Goal: Transaction & Acquisition: Purchase product/service

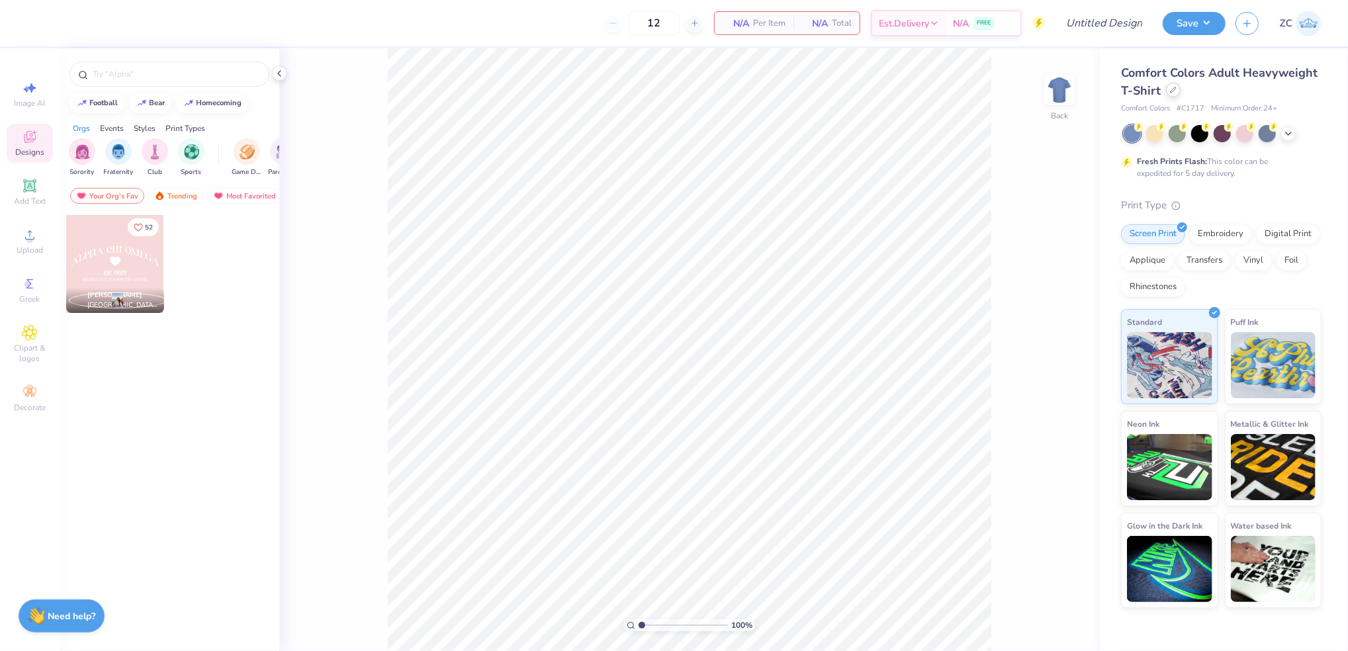
click at [1172, 91] on icon at bounding box center [1173, 89] width 5 height 5
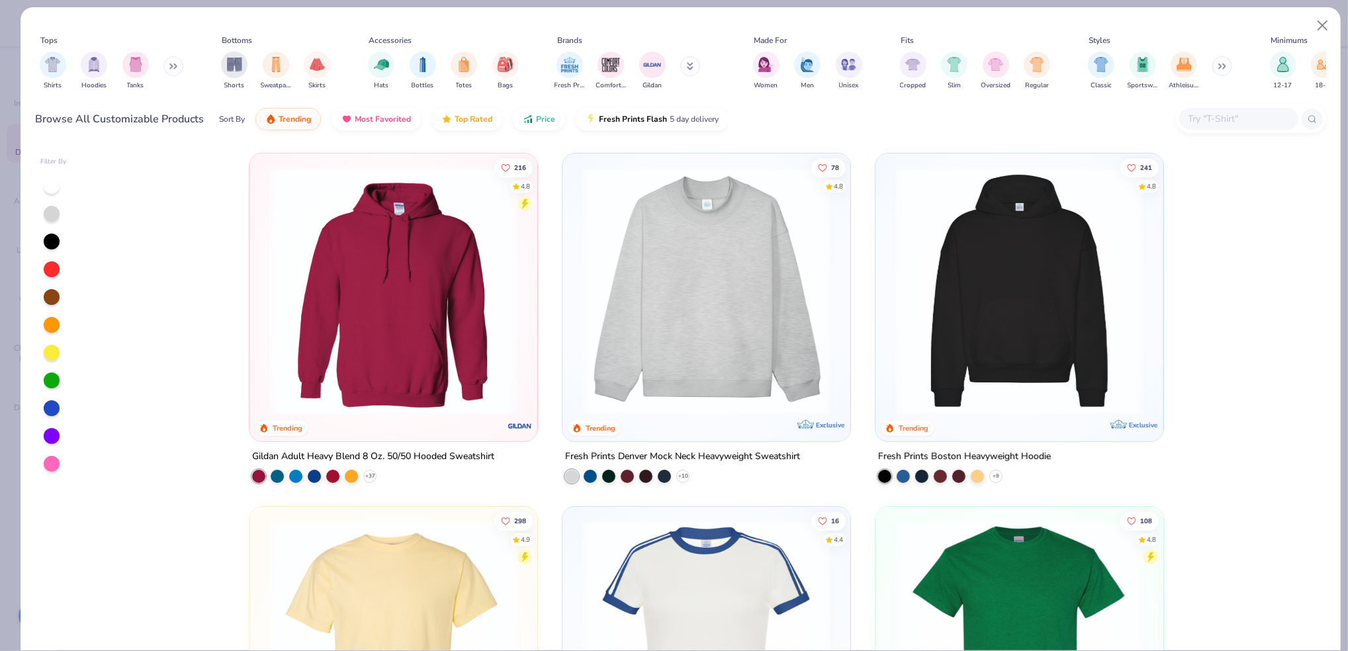
click at [1208, 116] on input "text" at bounding box center [1238, 118] width 102 height 15
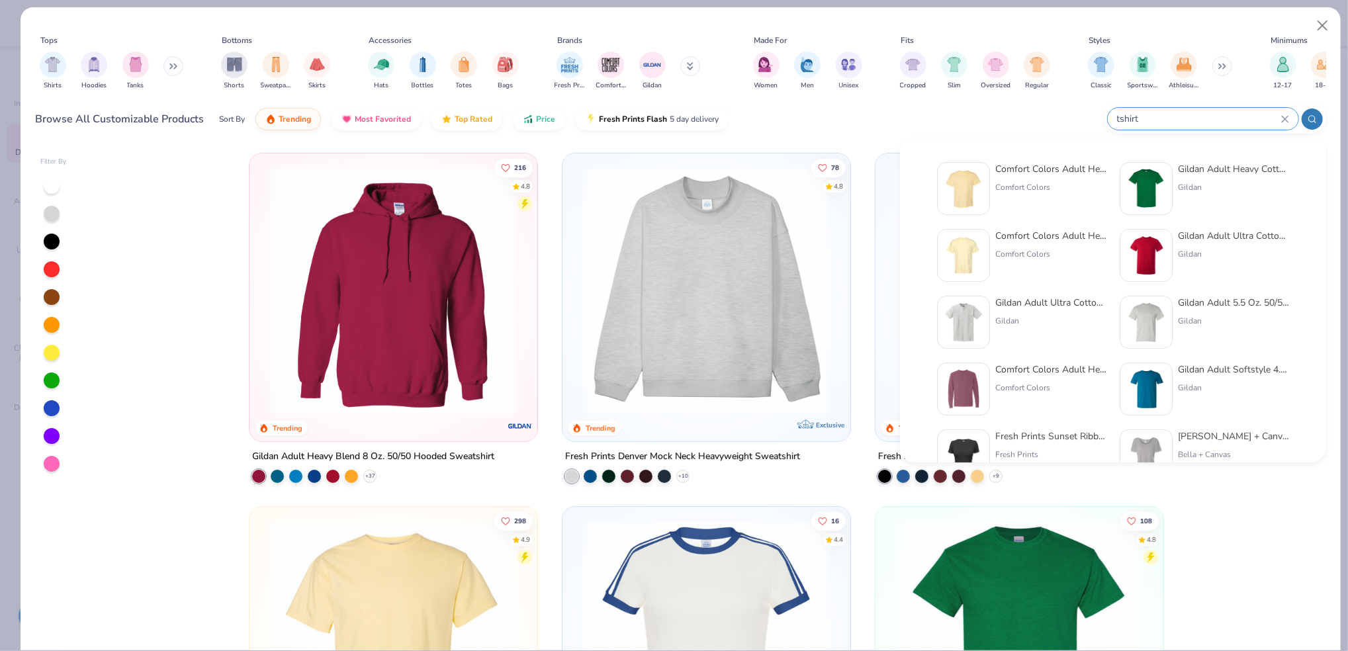
type input "tshirt"
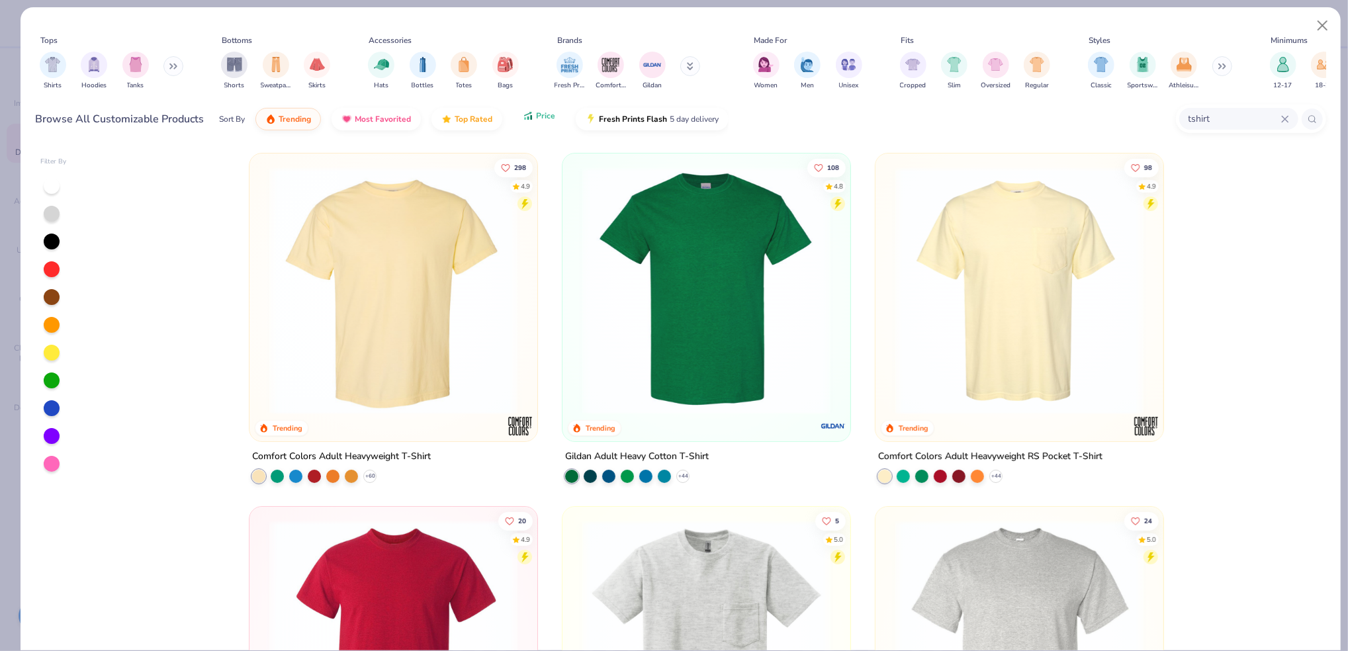
click at [555, 116] on button "Price" at bounding box center [539, 116] width 52 height 22
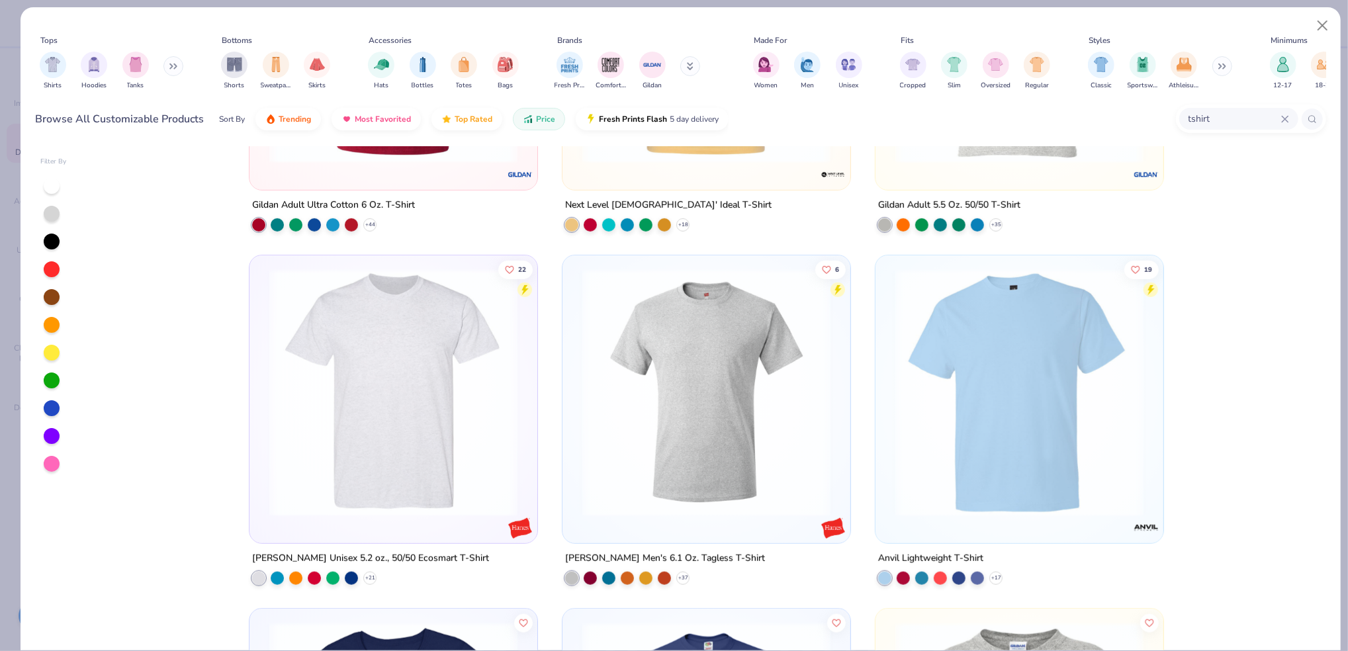
scroll to position [617, 0]
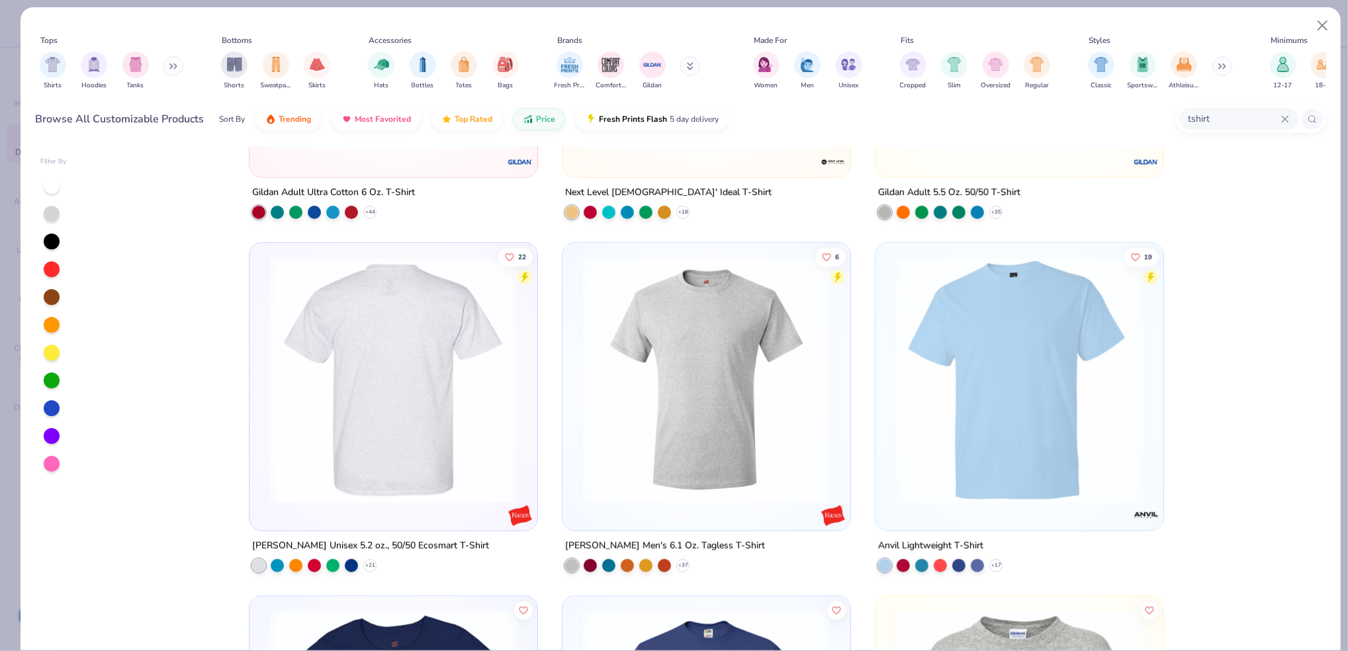
click at [447, 363] on img at bounding box center [393, 380] width 261 height 248
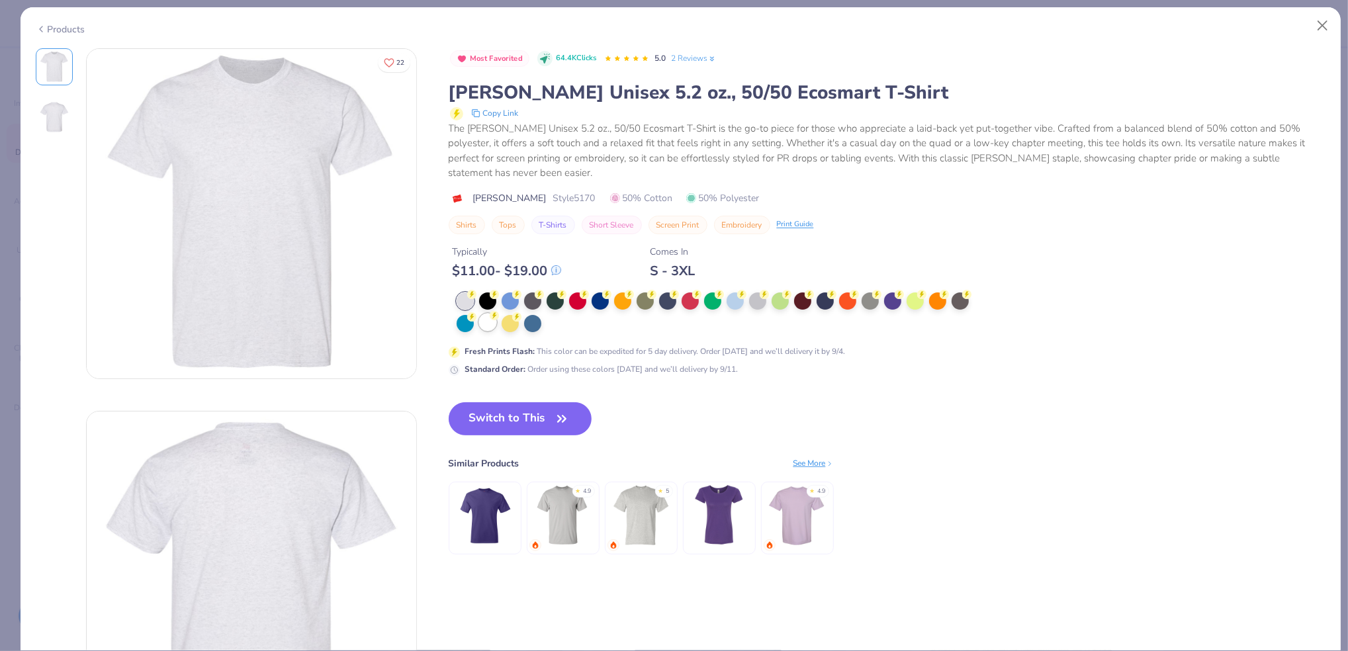
click at [486, 334] on div "Fresh Prints Flash : This color can be expedited for 5 day delivery. Order [DAT…" at bounding box center [713, 333] width 529 height 83
click at [489, 330] on div at bounding box center [487, 322] width 17 height 17
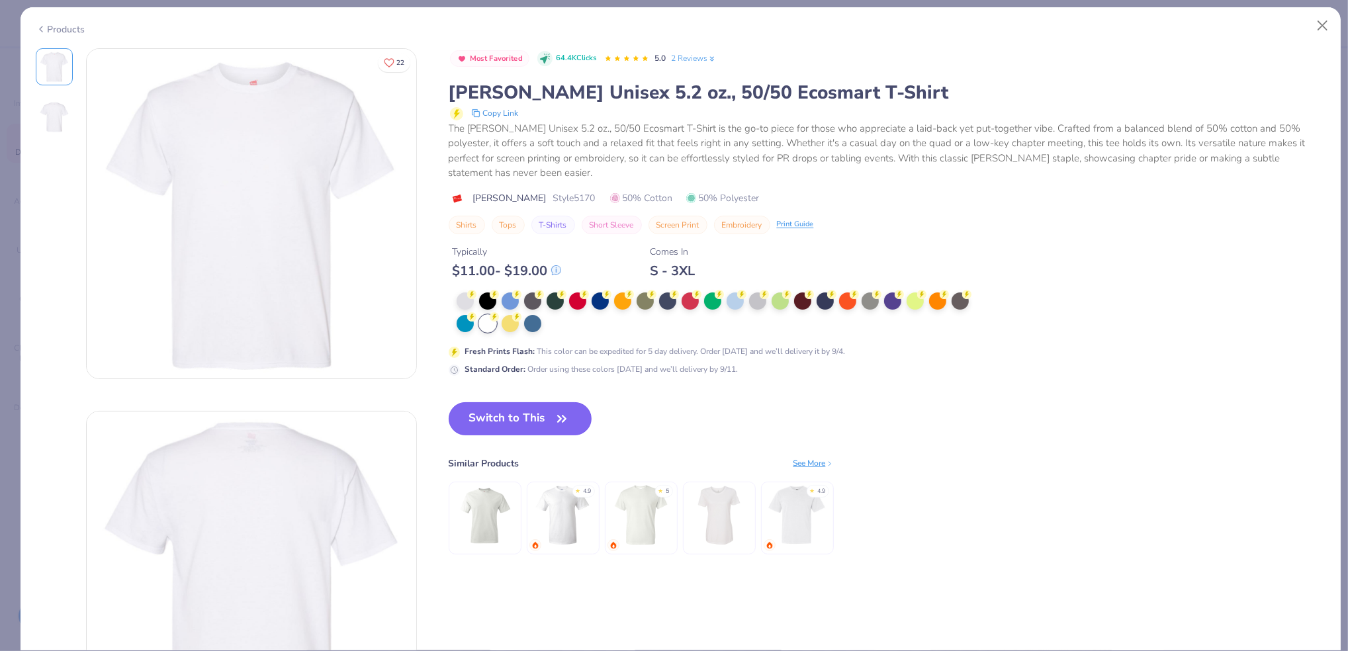
click at [533, 415] on button "Switch to This" at bounding box center [521, 418] width 144 height 33
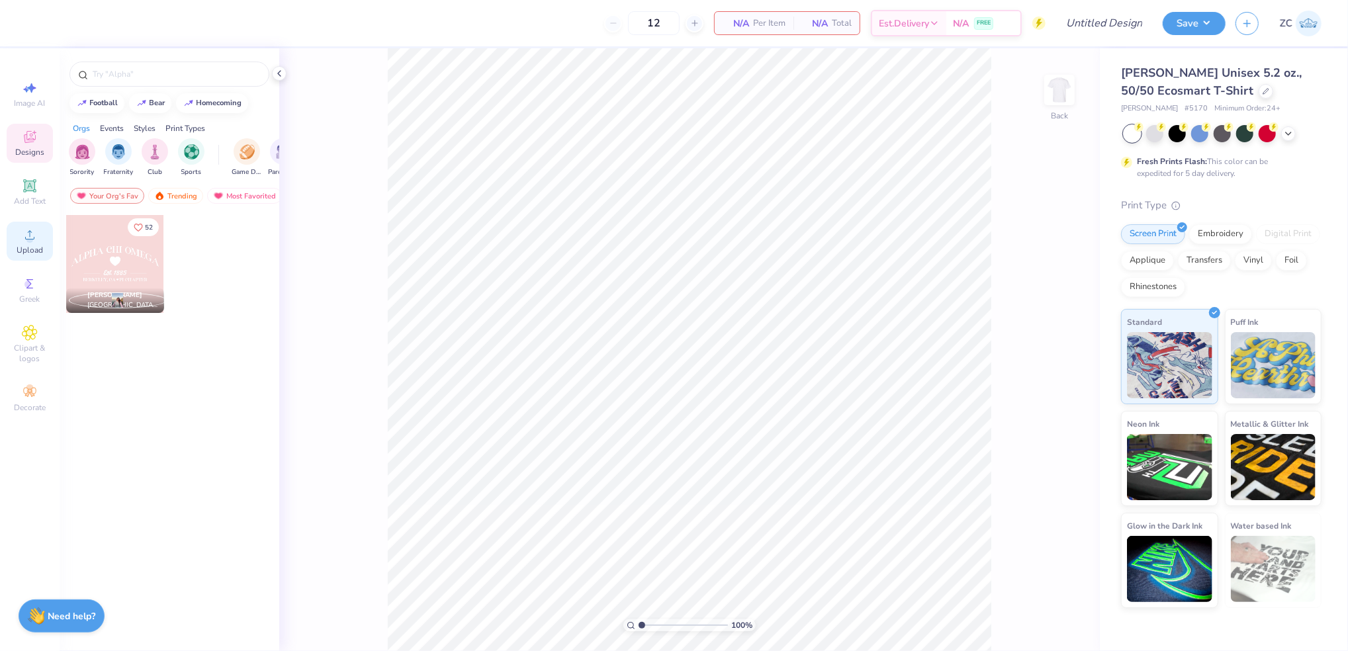
click at [30, 228] on icon at bounding box center [30, 235] width 16 height 16
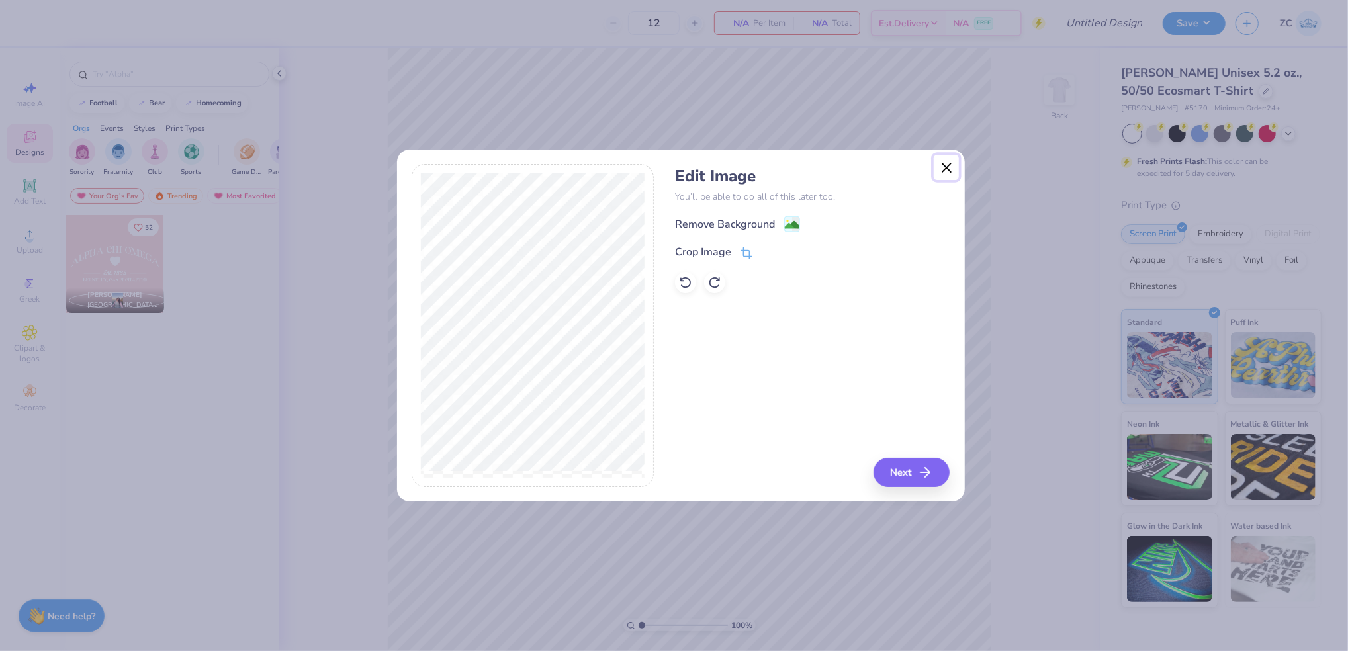
click at [953, 173] on button "Close" at bounding box center [946, 167] width 25 height 25
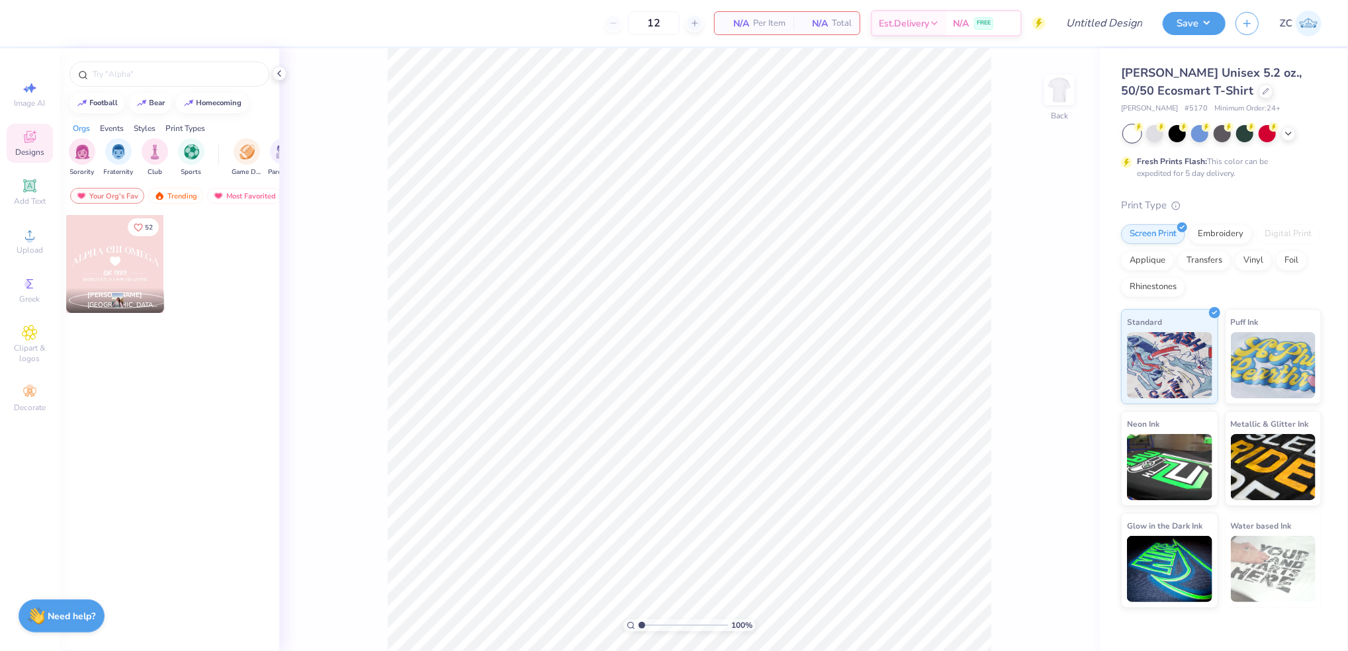
click at [1075, 85] on div at bounding box center [1059, 90] width 30 height 30
click at [20, 232] on div "Upload" at bounding box center [30, 241] width 46 height 39
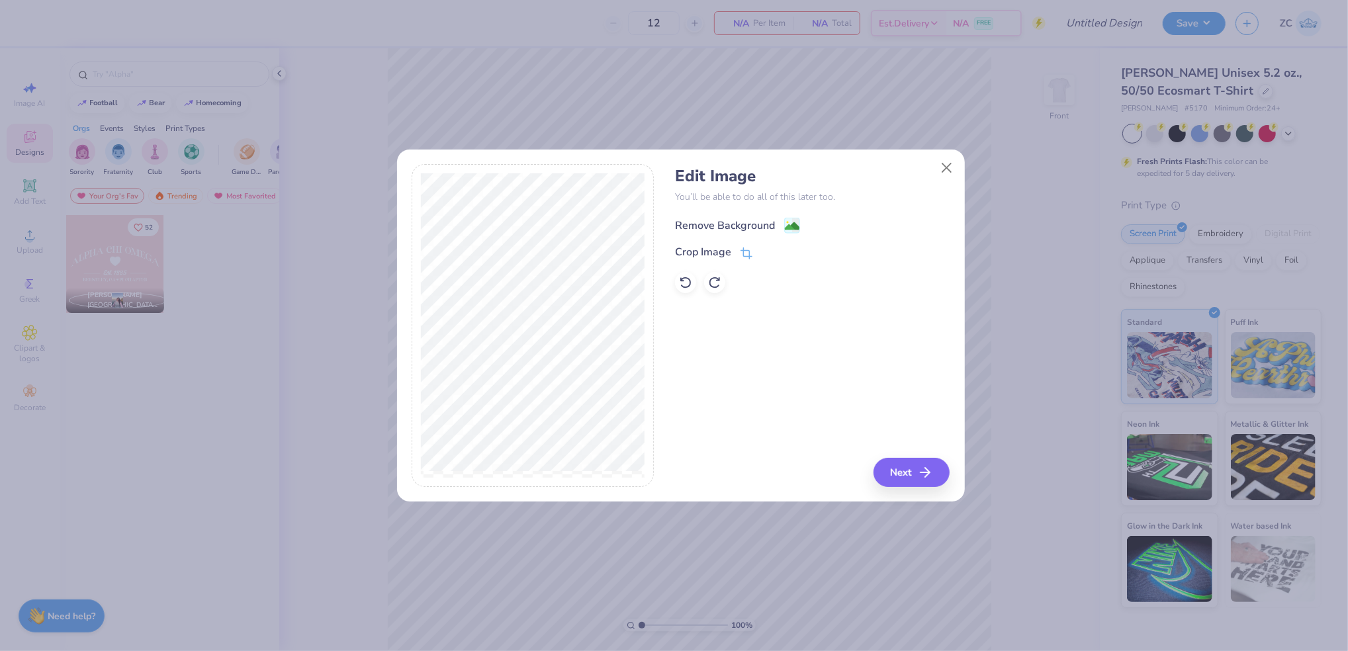
click at [756, 216] on div "Remove Background" at bounding box center [812, 224] width 275 height 17
click at [766, 221] on div "Remove Background" at bounding box center [725, 226] width 100 height 16
click at [911, 471] on button "Next" at bounding box center [913, 472] width 76 height 29
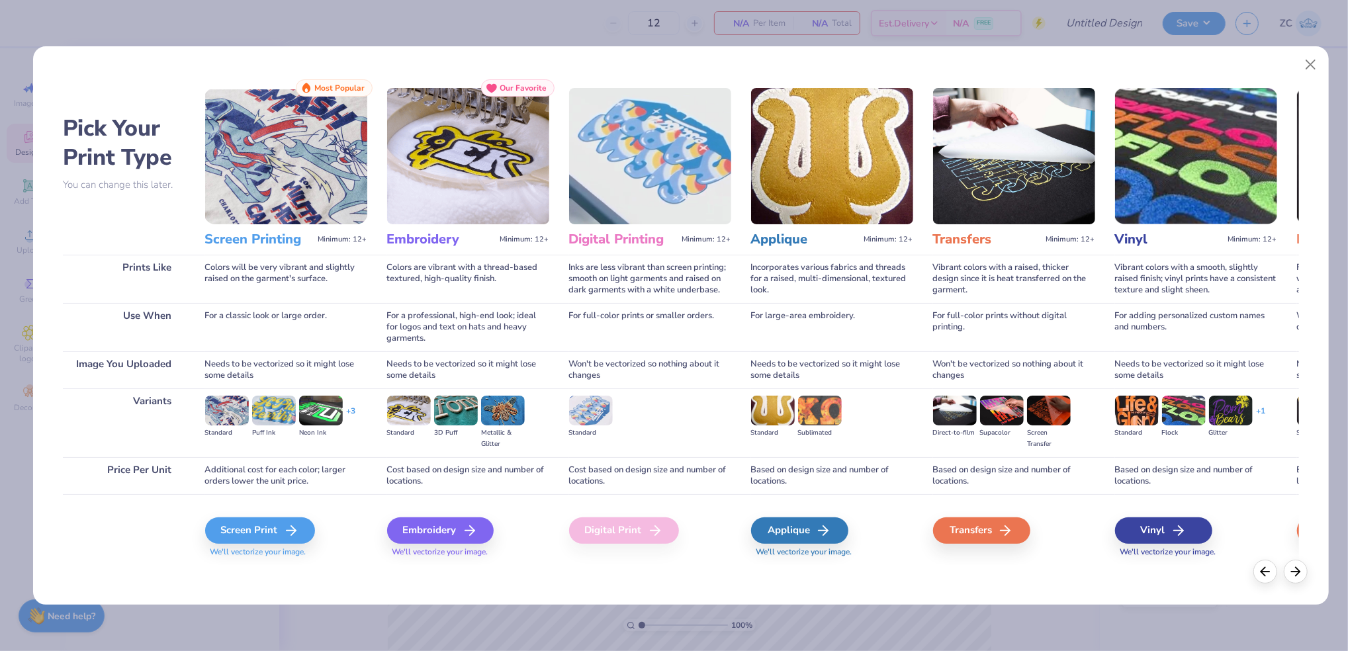
click at [277, 510] on div "Screen Print We'll vectorize your image." at bounding box center [286, 529] width 162 height 71
click at [286, 519] on div "Screen Print" at bounding box center [262, 530] width 110 height 26
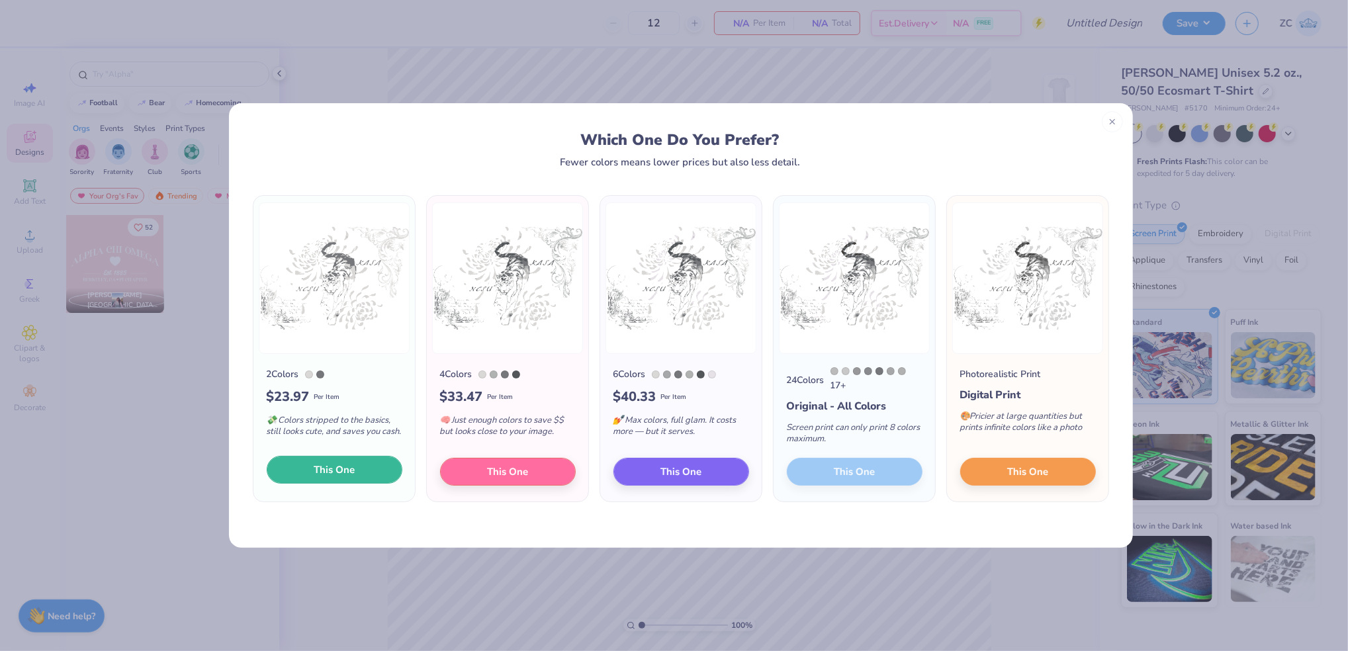
click at [385, 471] on button "This One" at bounding box center [335, 470] width 136 height 28
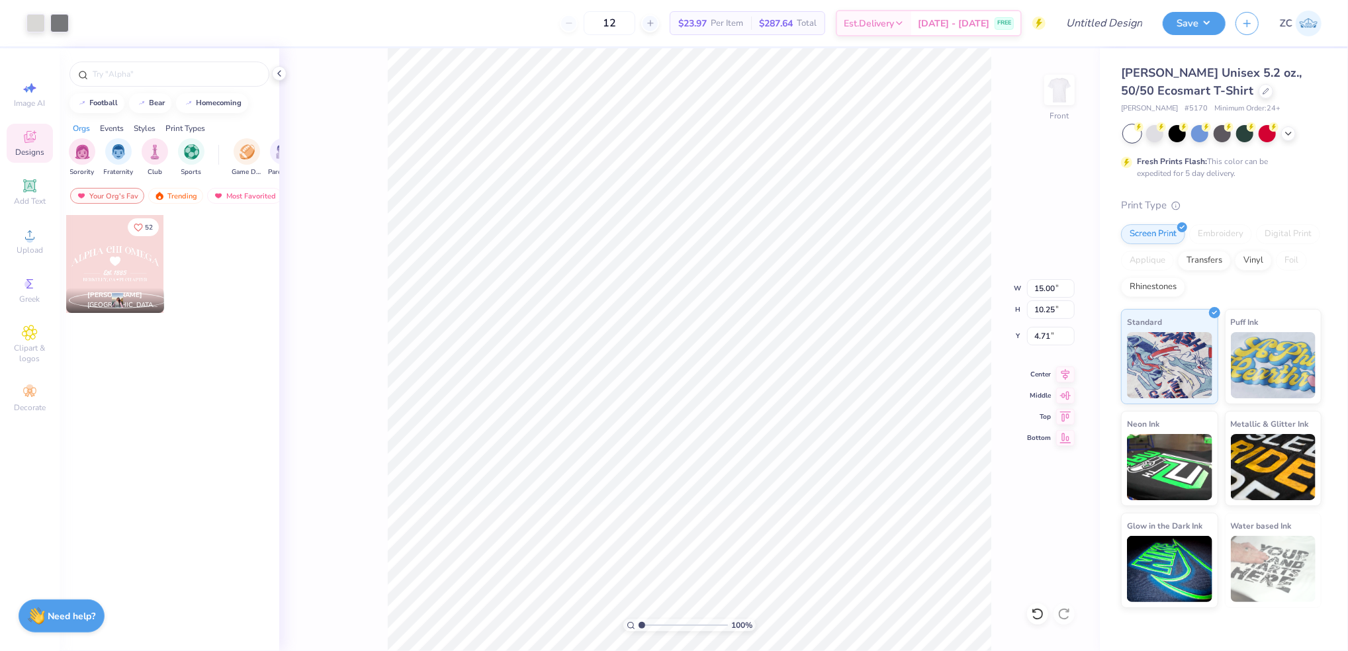
type input "4.71"
click at [635, 22] on input "12" at bounding box center [610, 23] width 52 height 24
drag, startPoint x: 647, startPoint y: 22, endPoint x: 617, endPoint y: 20, distance: 29.2
click at [617, 20] on input "12" at bounding box center [610, 23] width 52 height 24
type input "35"
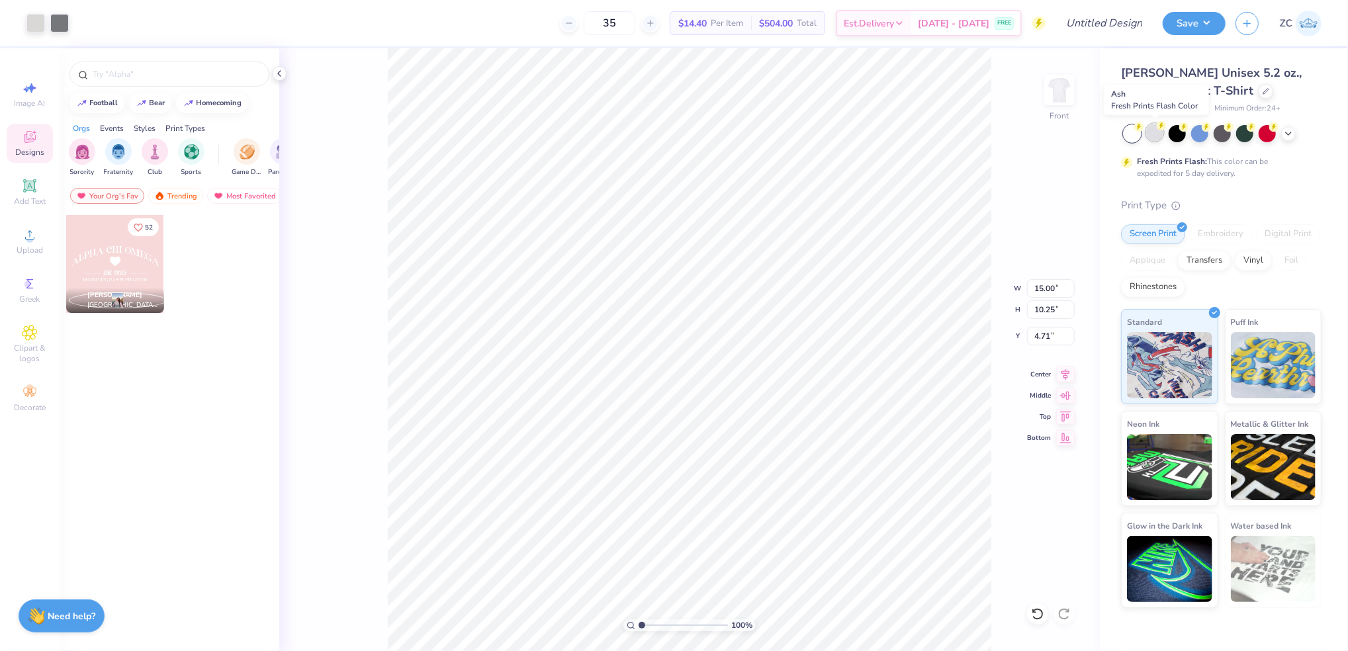
click at [1153, 135] on div at bounding box center [1154, 132] width 17 height 17
click at [1284, 134] on icon at bounding box center [1288, 132] width 11 height 11
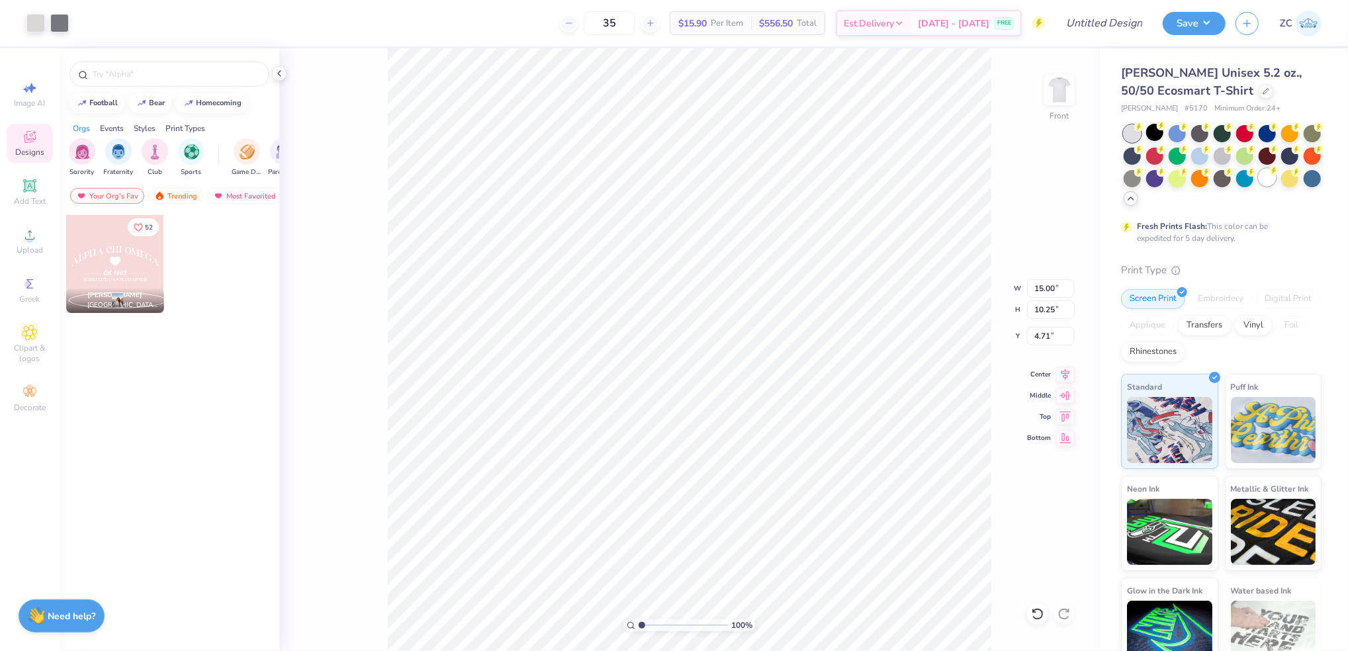
click at [1259, 186] on div at bounding box center [1267, 177] width 17 height 17
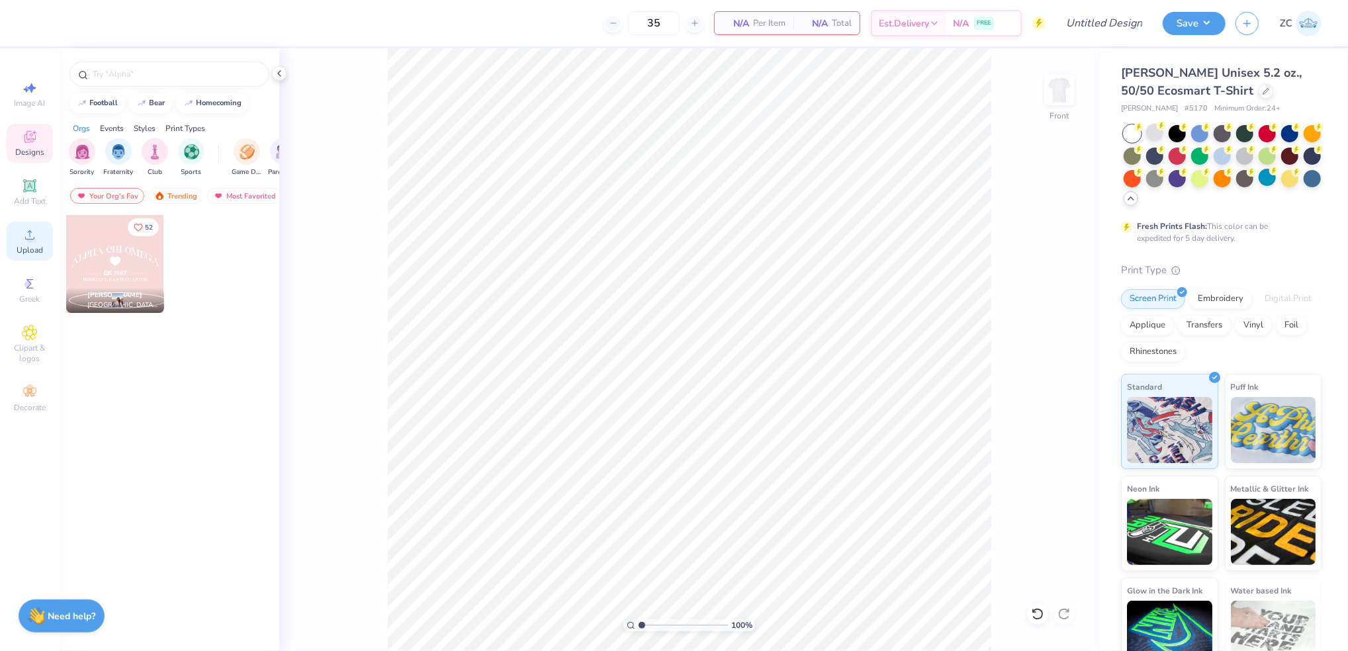
click at [35, 239] on icon at bounding box center [30, 235] width 16 height 16
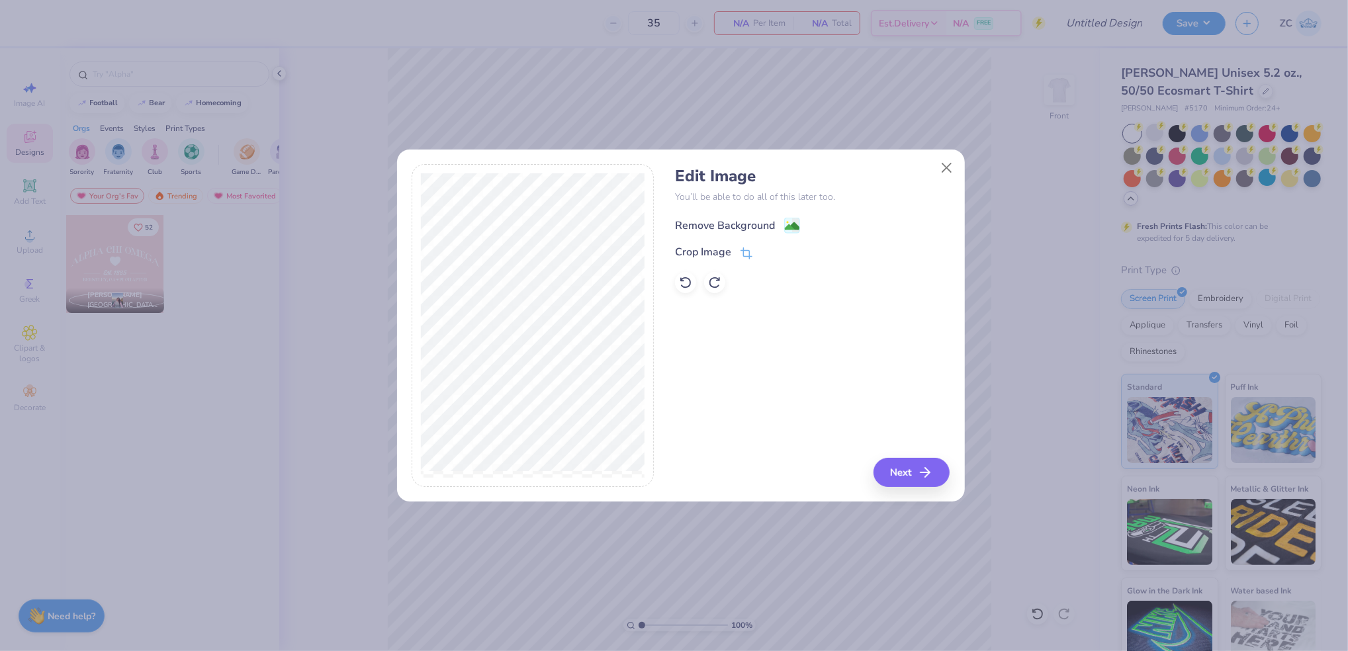
click at [738, 230] on div "Remove Background" at bounding box center [725, 226] width 100 height 16
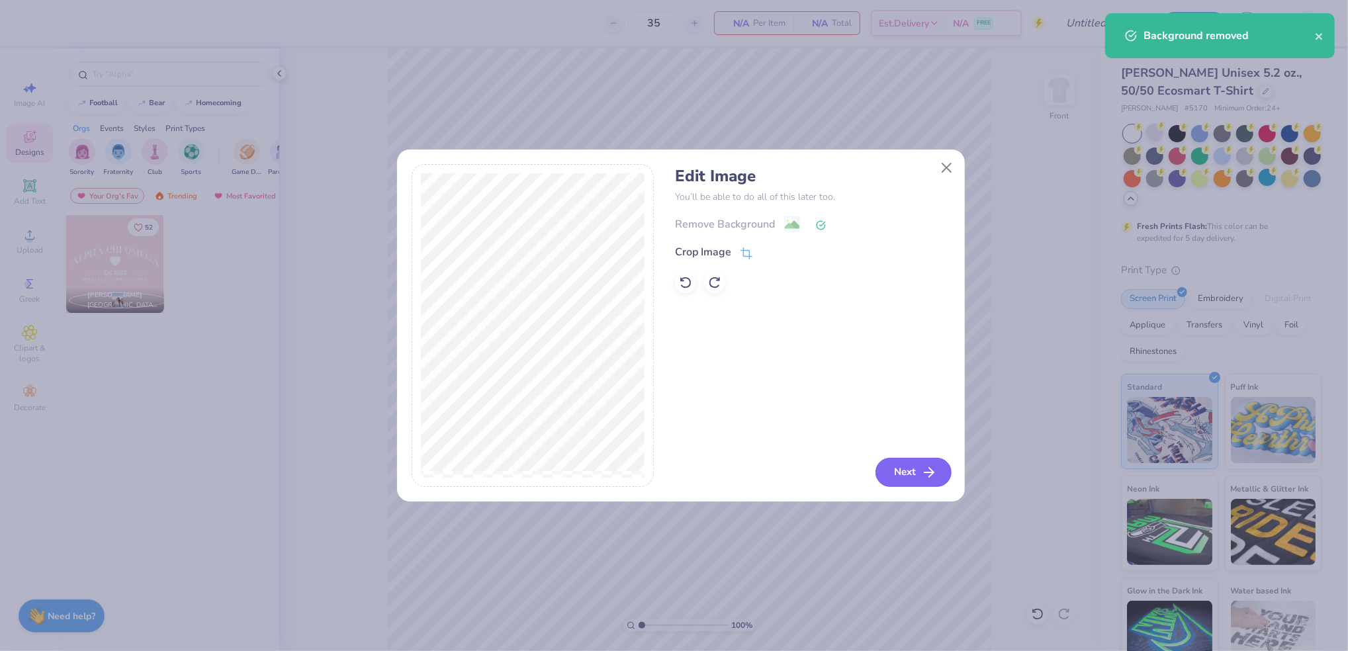
click at [905, 474] on button "Next" at bounding box center [913, 472] width 76 height 29
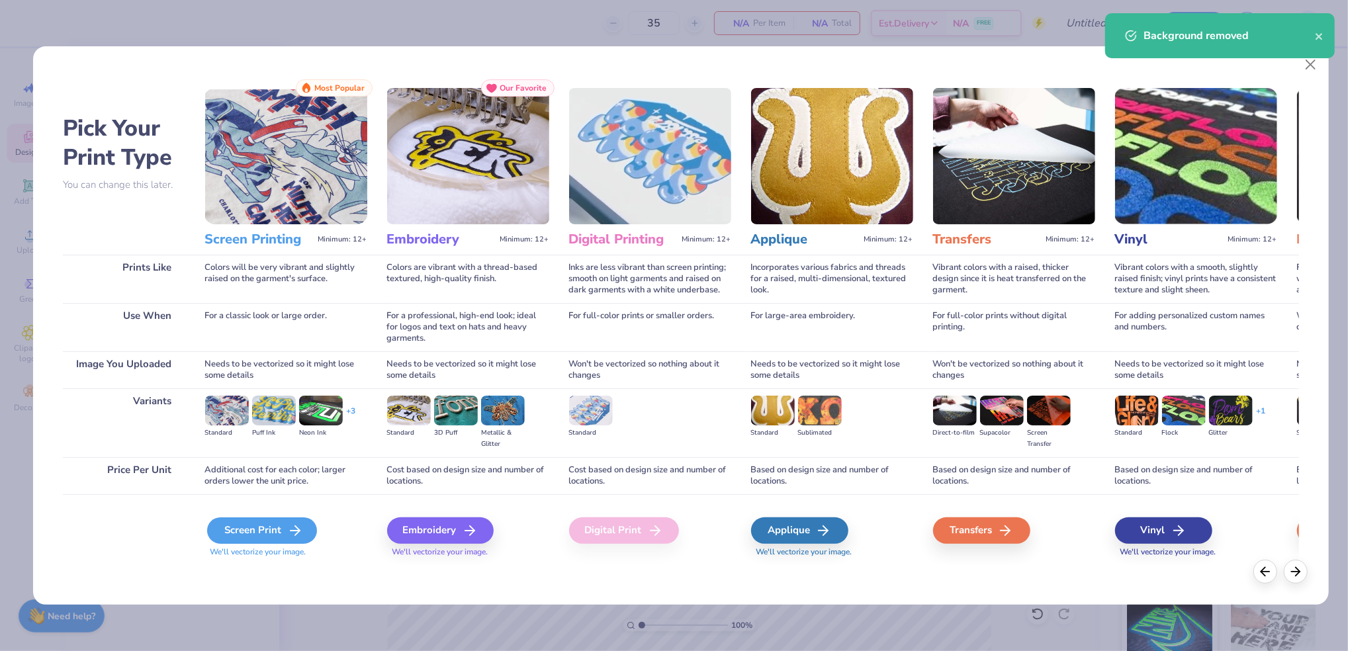
click at [281, 533] on div "Screen Print" at bounding box center [262, 530] width 110 height 26
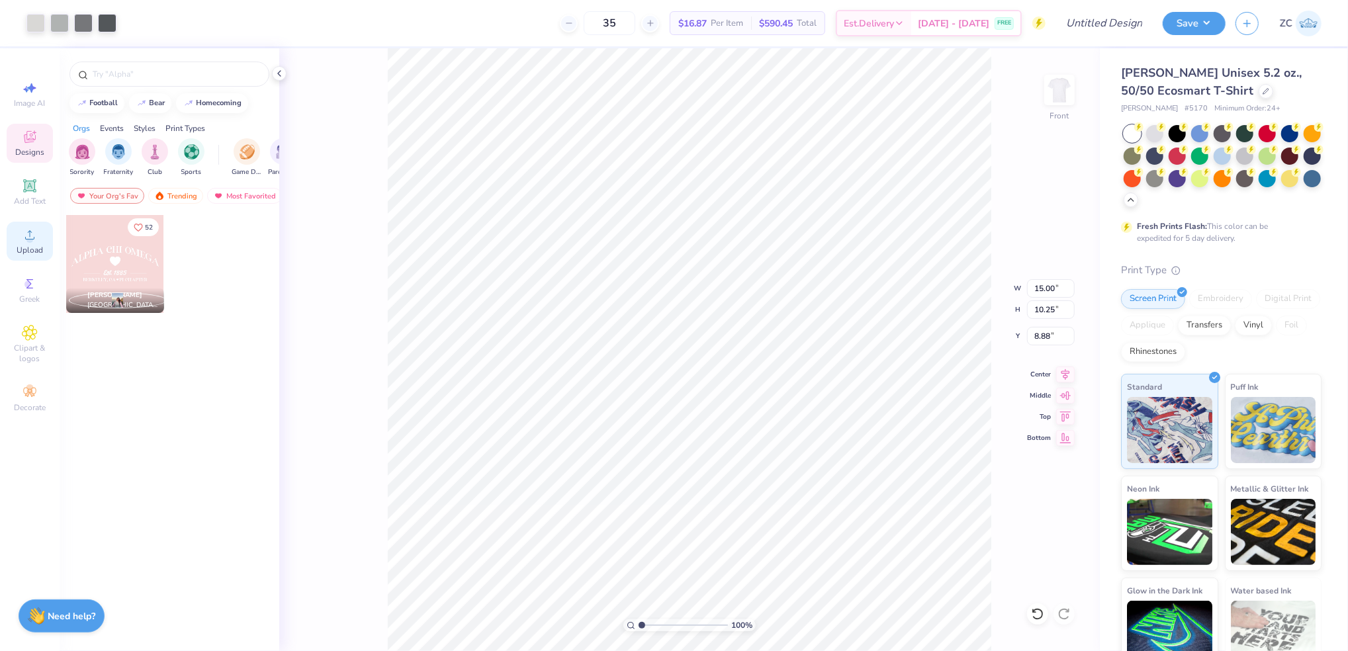
click at [17, 246] on span "Upload" at bounding box center [30, 250] width 26 height 11
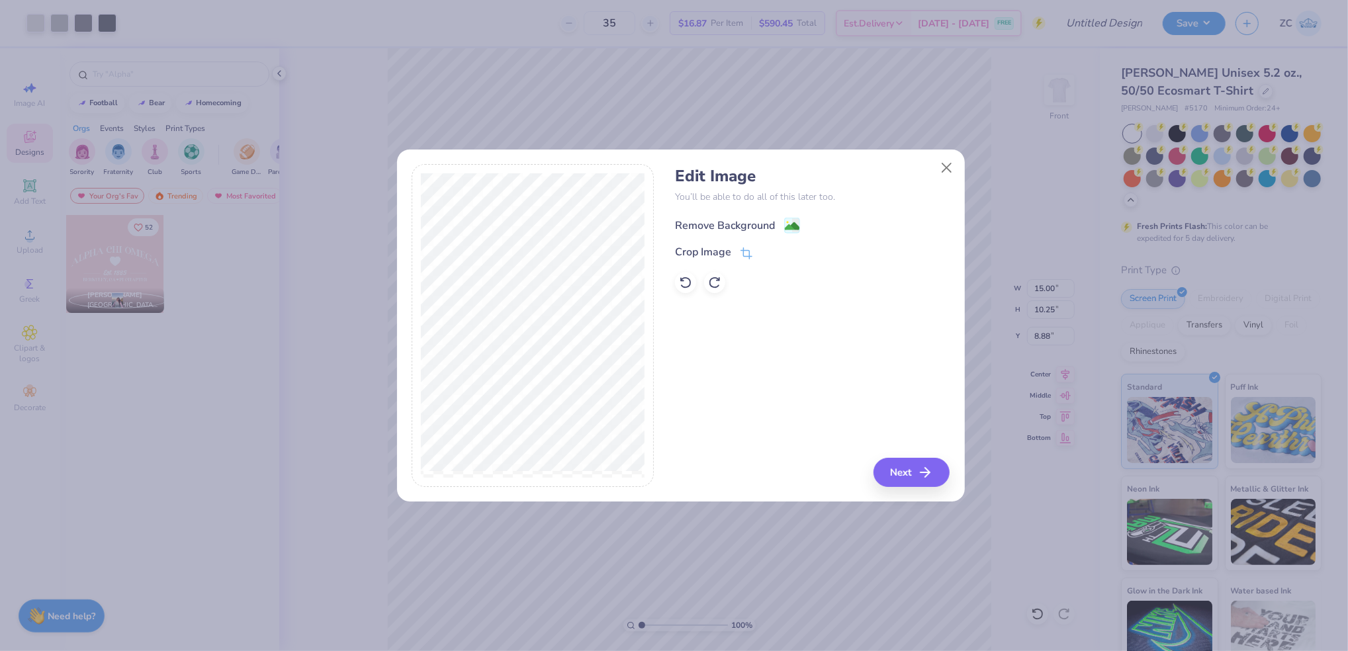
click at [752, 232] on div "Remove Background" at bounding box center [725, 226] width 100 height 16
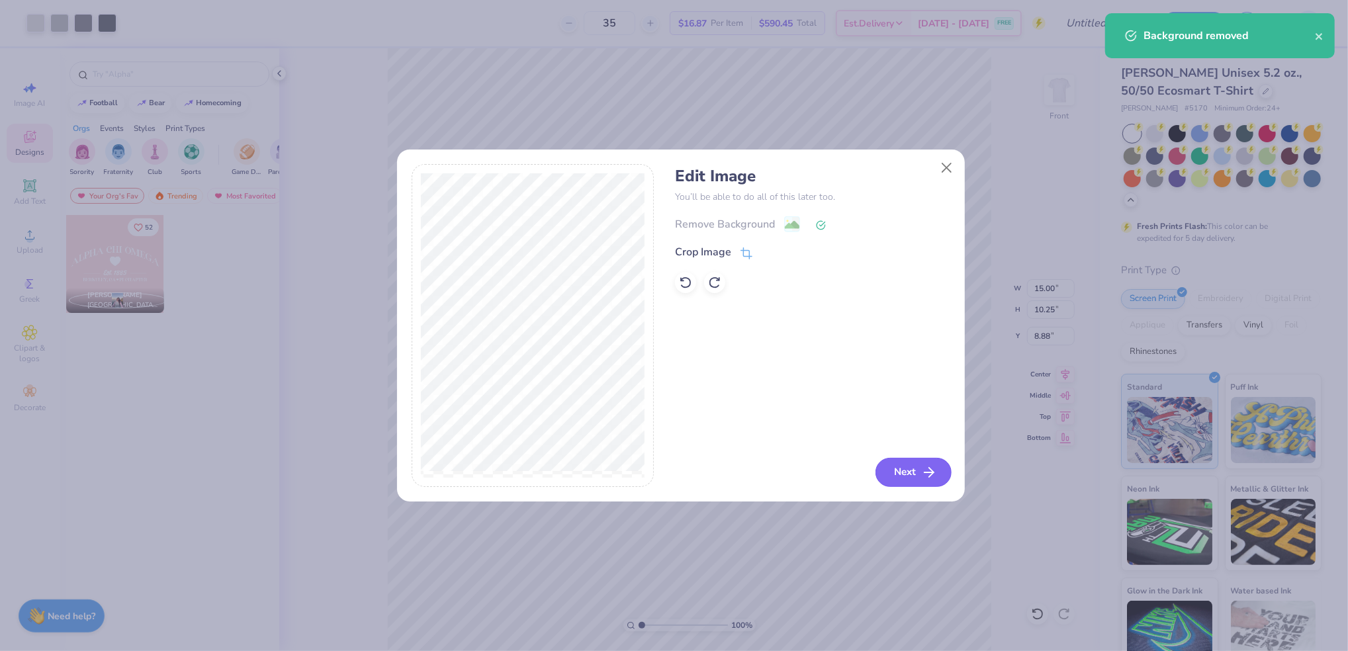
click at [911, 474] on button "Next" at bounding box center [913, 472] width 76 height 29
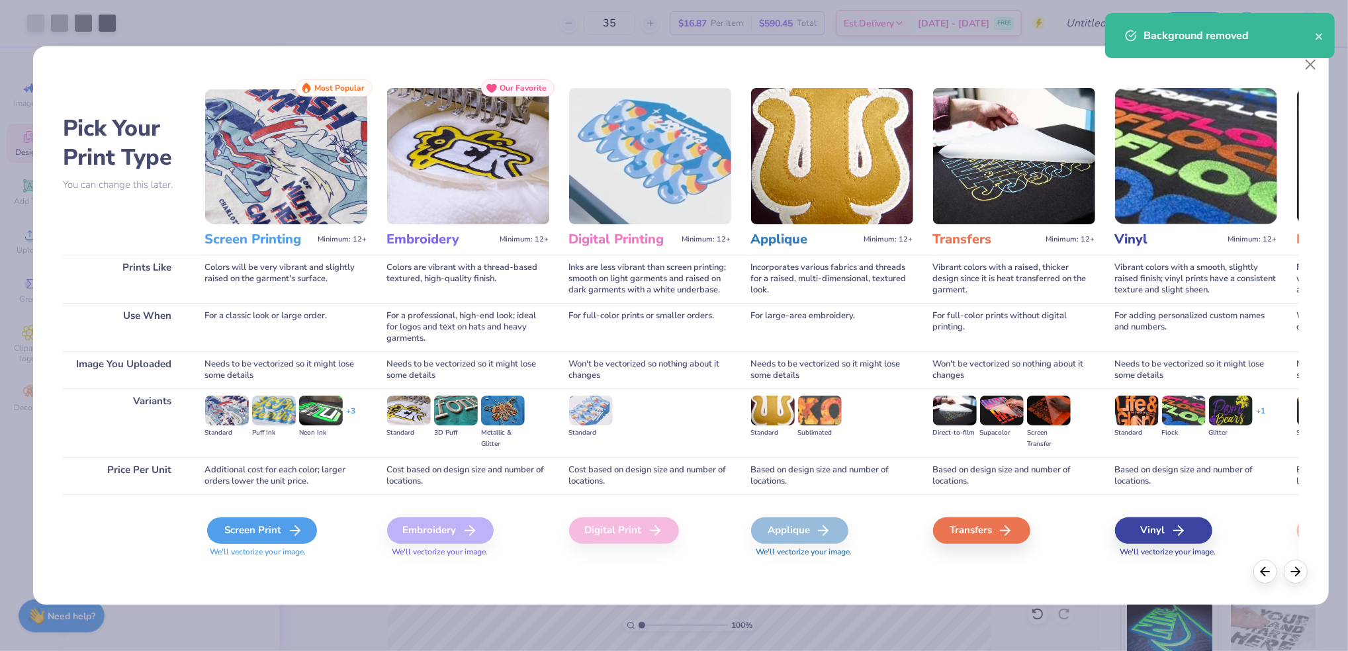
click at [304, 527] on div "Screen Print" at bounding box center [262, 530] width 110 height 26
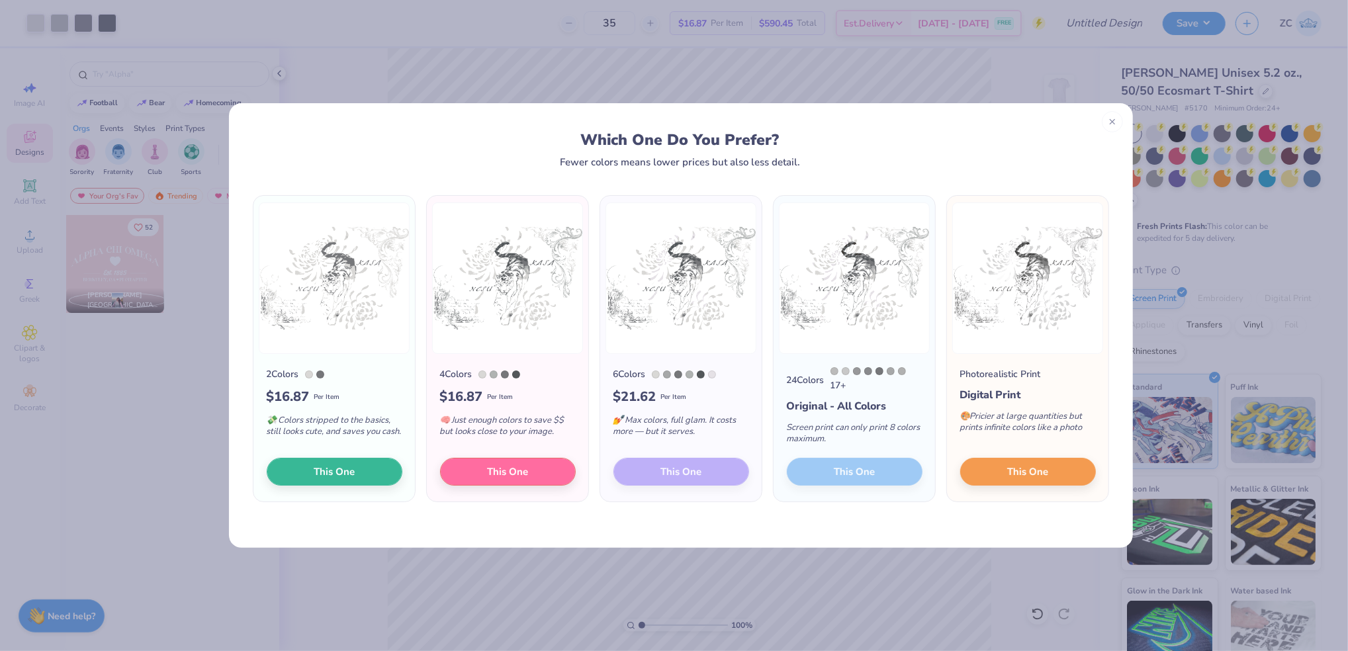
click at [821, 478] on div "24 Colors 17 + Original - All Colors Screen print can only print 8 colors maxim…" at bounding box center [854, 428] width 161 height 148
click at [876, 330] on img at bounding box center [854, 278] width 151 height 152
click at [838, 470] on div "24 Colors 17 + Original - All Colors Screen print can only print 8 colors maxim…" at bounding box center [854, 428] width 161 height 148
click at [1112, 120] on icon at bounding box center [1112, 119] width 9 height 9
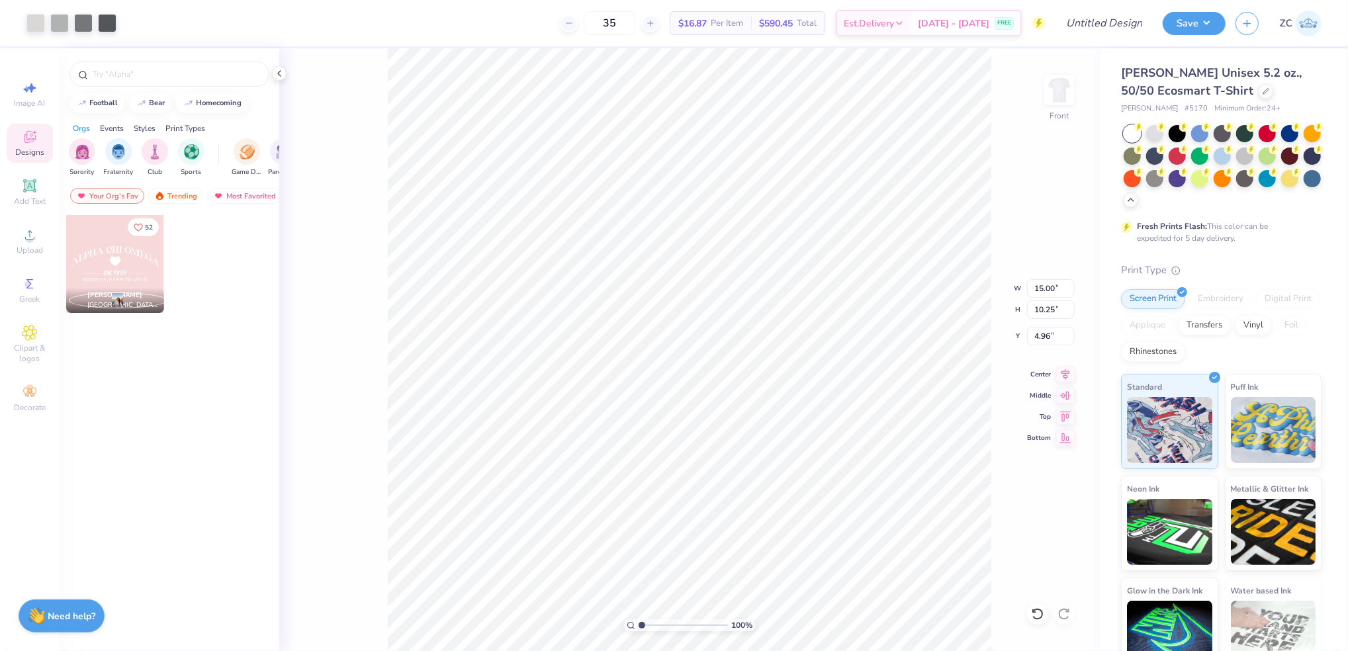
type input "4.96"
click at [1109, 28] on input "Design Title" at bounding box center [1088, 23] width 130 height 26
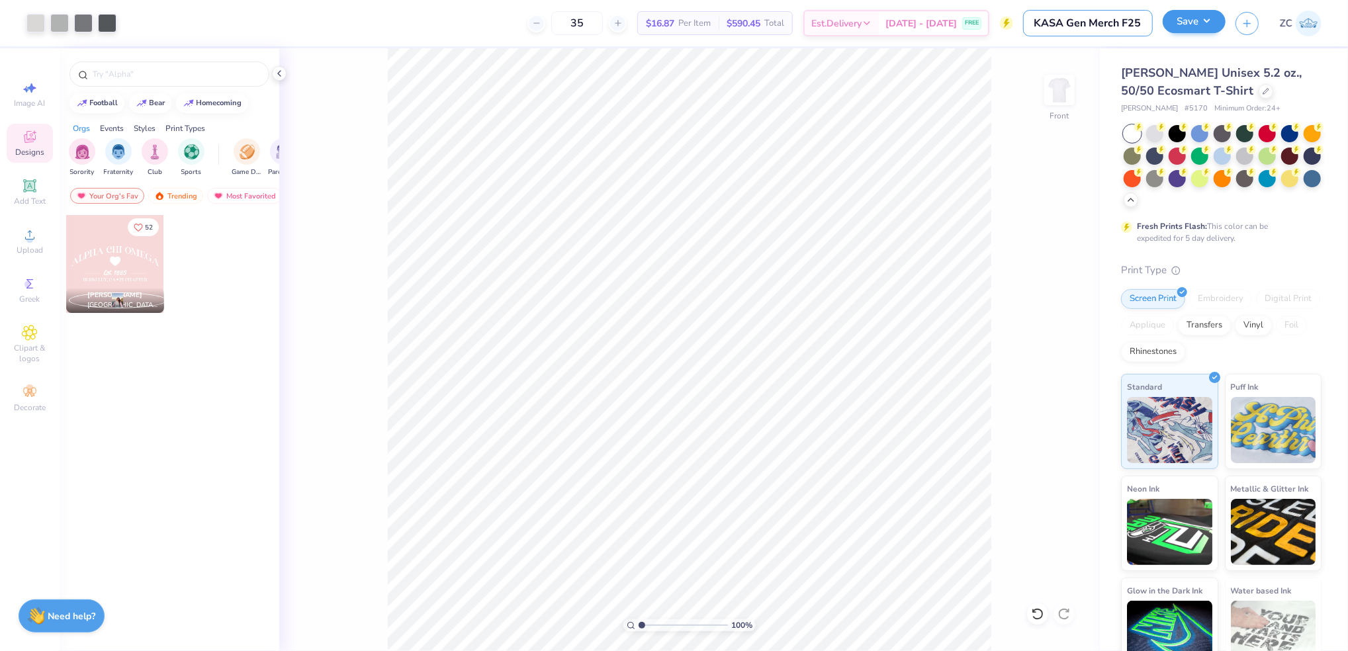
type input "KASA Gen Merch F25"
click at [1207, 28] on button "Save" at bounding box center [1194, 21] width 63 height 23
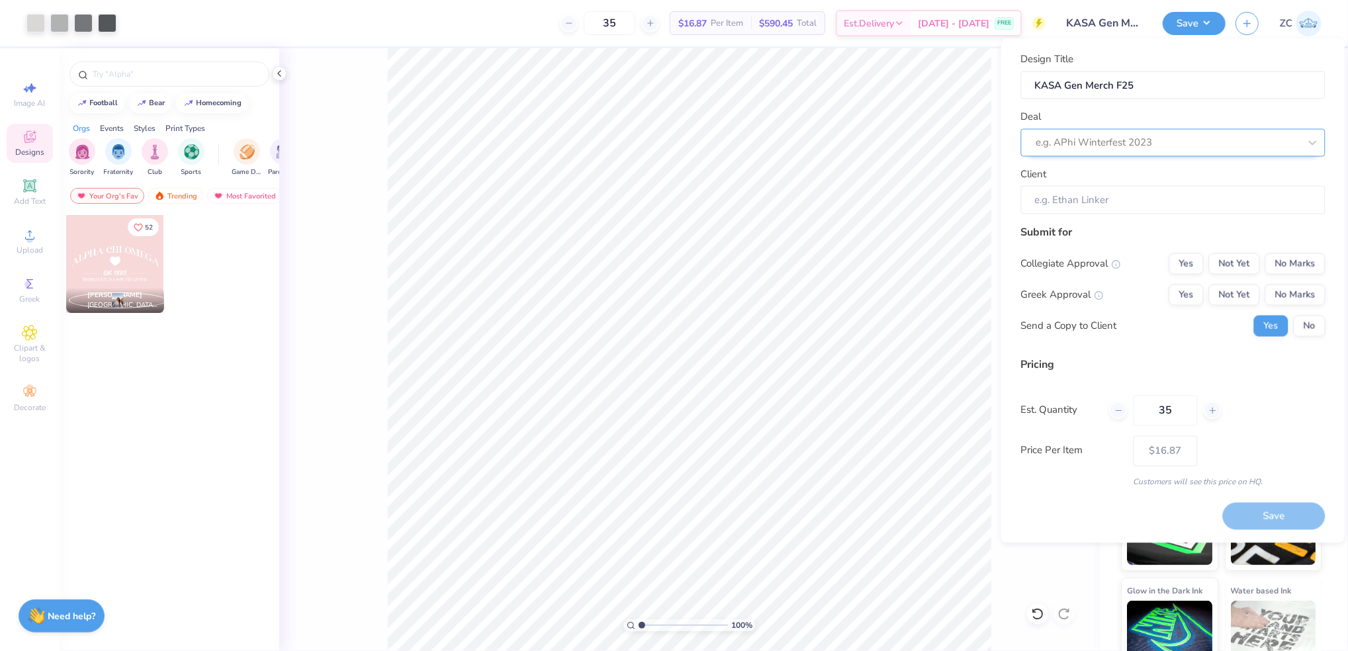
click at [1161, 144] on div at bounding box center [1167, 143] width 263 height 18
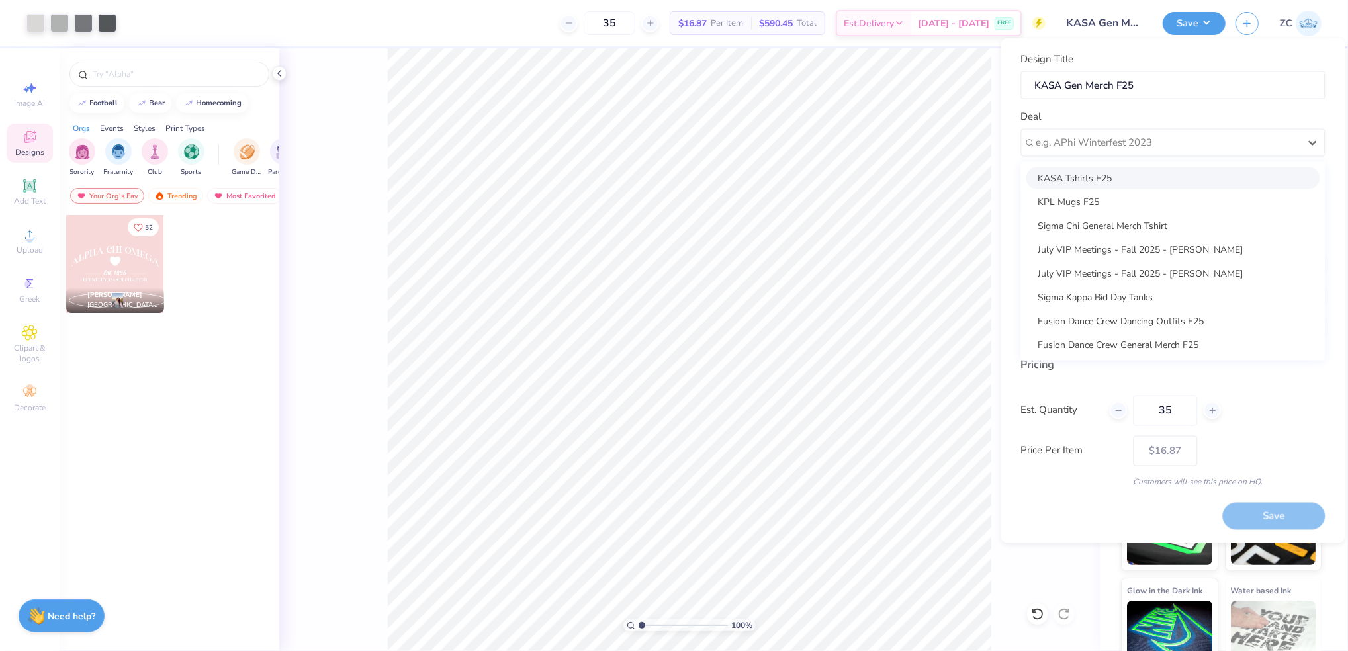
click at [1126, 178] on div "KASA Tshirts F25" at bounding box center [1173, 178] width 294 height 22
type input "Josh Bang"
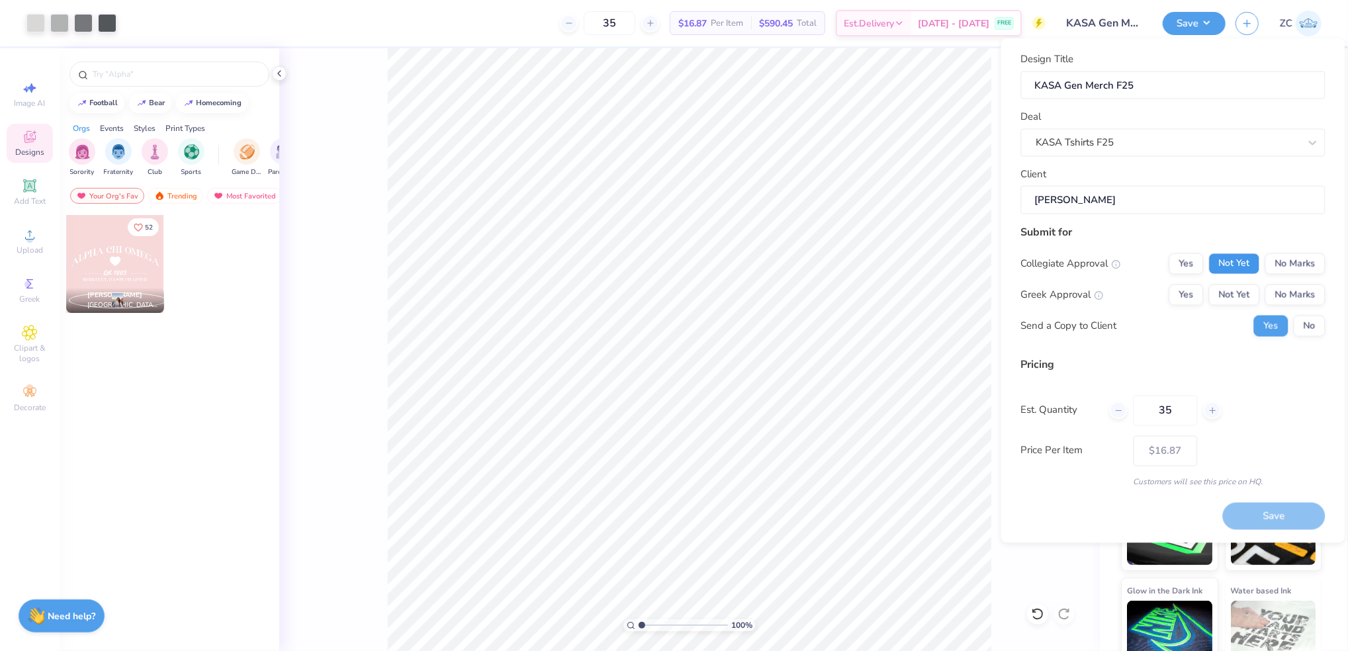
click at [1245, 271] on button "Not Yet" at bounding box center [1234, 263] width 51 height 21
click at [1244, 295] on button "Not Yet" at bounding box center [1234, 294] width 51 height 21
click at [1245, 521] on button "Save" at bounding box center [1274, 516] width 103 height 27
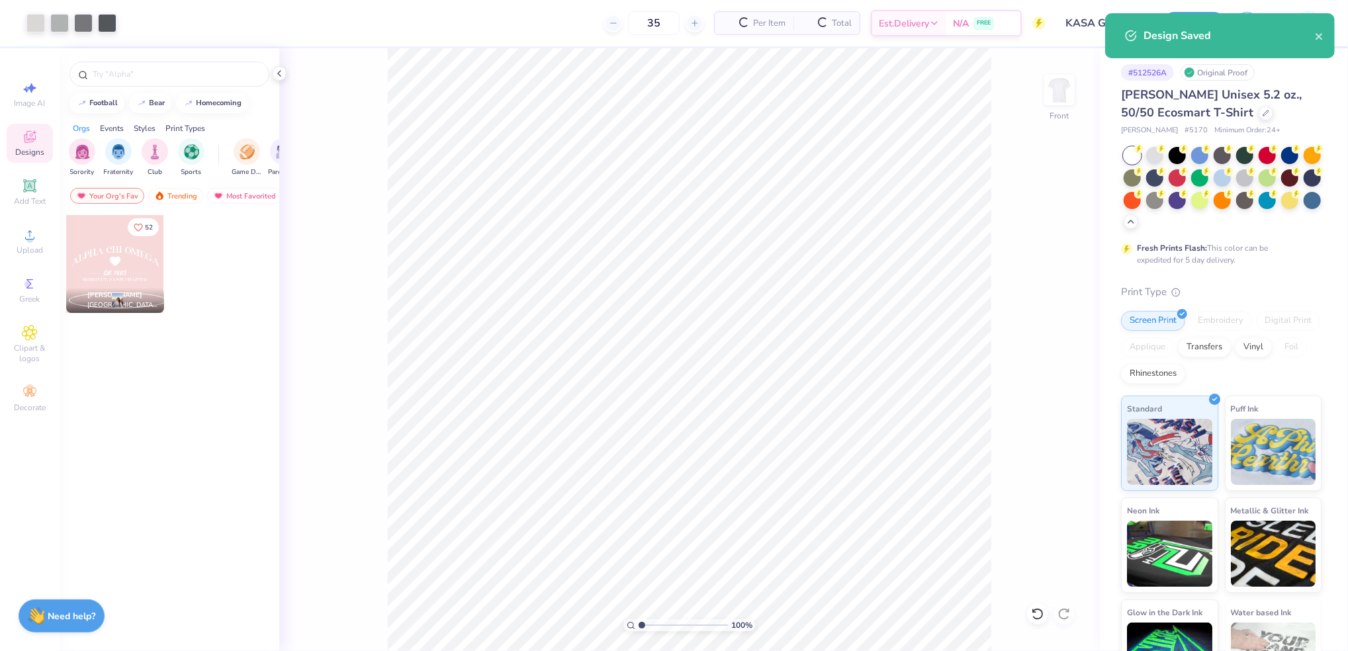
type input "$16.87"
